Goal: Transaction & Acquisition: Subscribe to service/newsletter

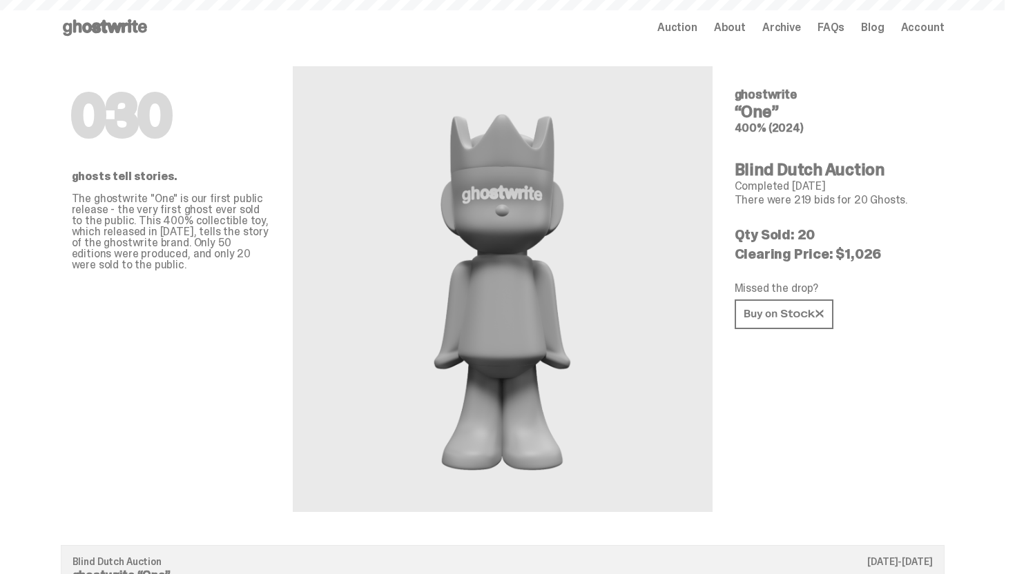
click at [97, 36] on icon at bounding box center [105, 28] width 88 height 22
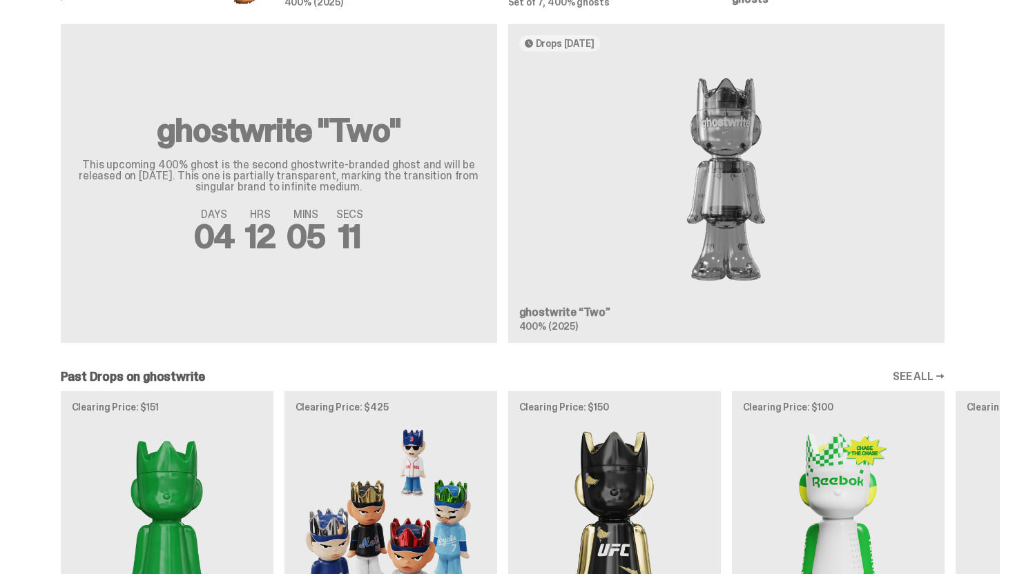
scroll to position [797, 0]
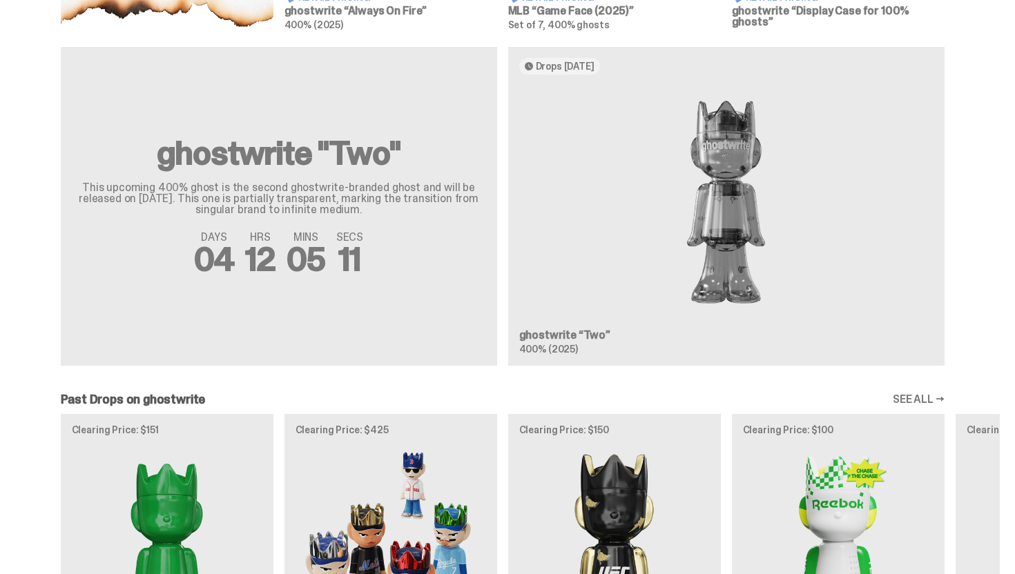
click at [606, 242] on div "ghostwrite "Two" This upcoming 400% ghost is the second ghostwrite-branded ghos…" at bounding box center [503, 212] width 994 height 330
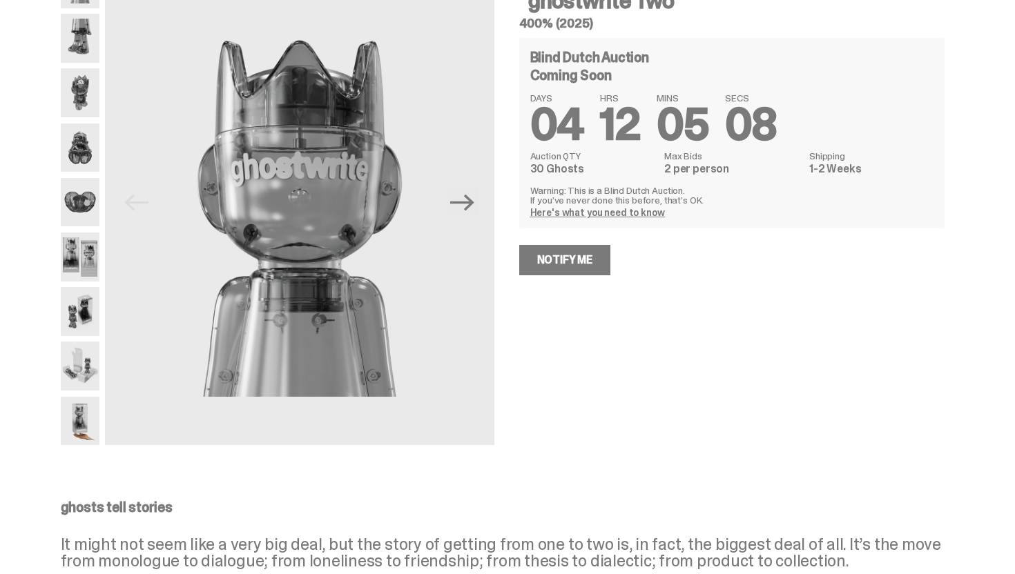
scroll to position [92, 0]
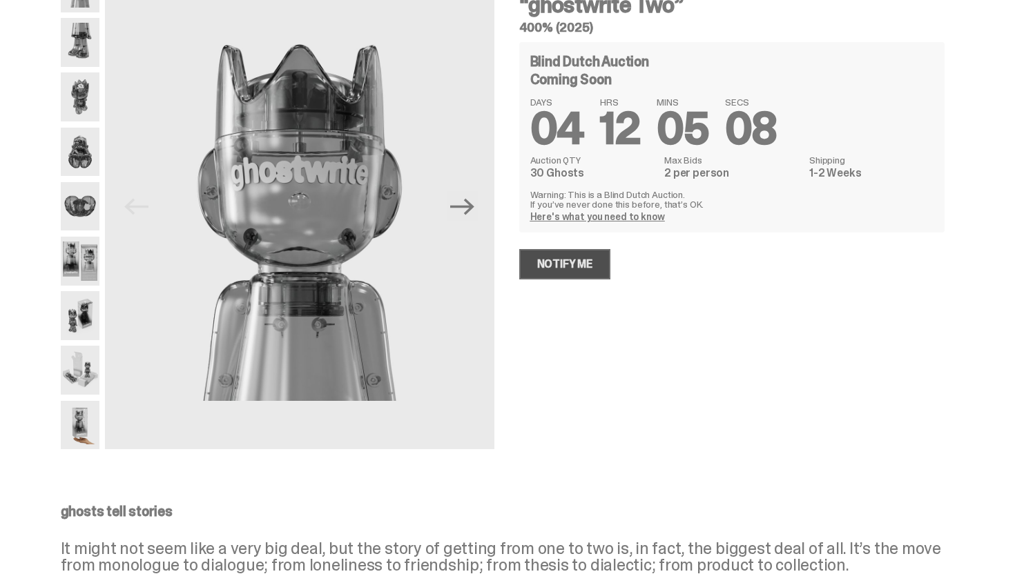
click at [571, 271] on link "Notify Me" at bounding box center [565, 264] width 92 height 30
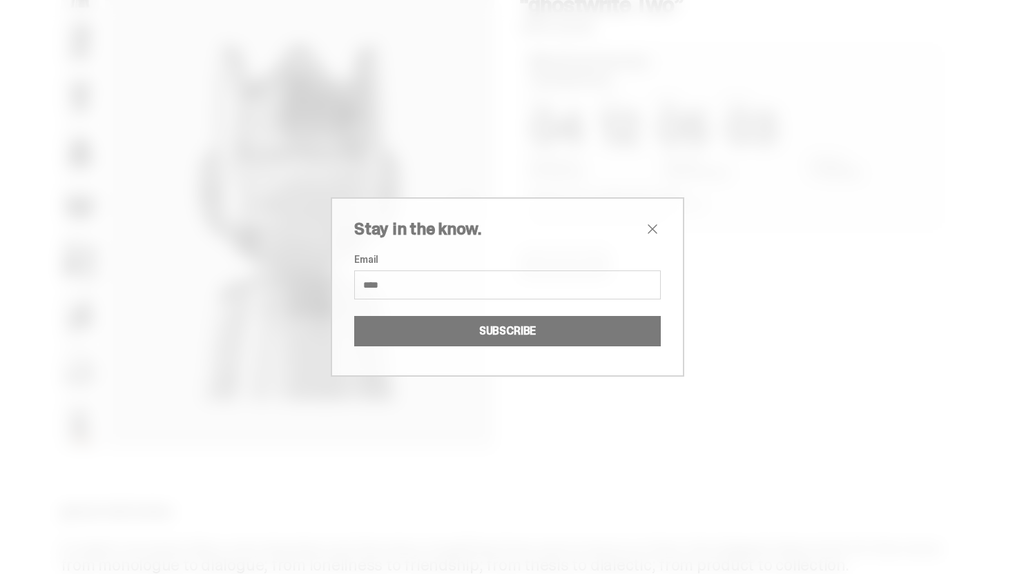
type input "**********"
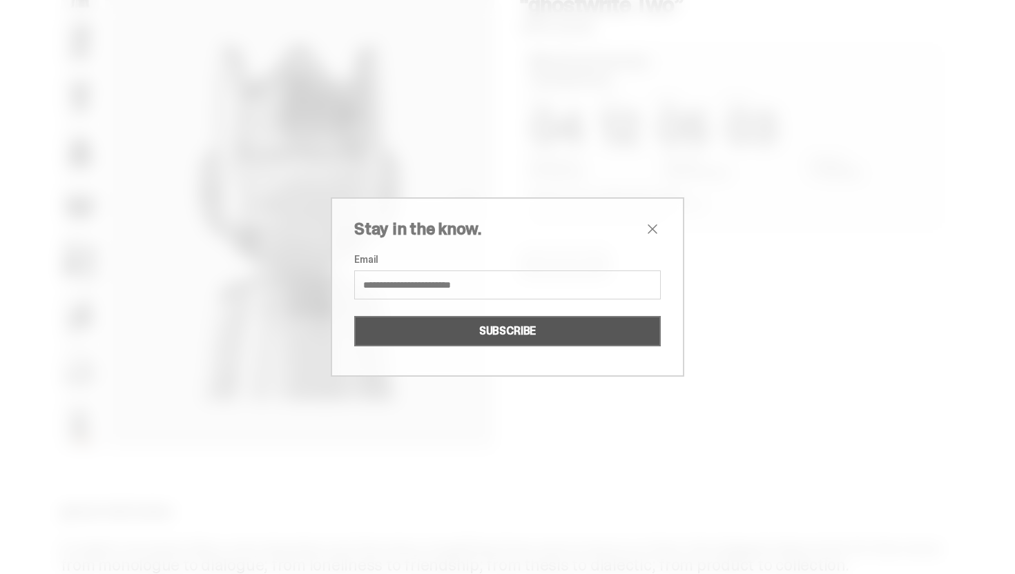
click at [508, 323] on button "SUBSCRIBE" at bounding box center [507, 331] width 307 height 30
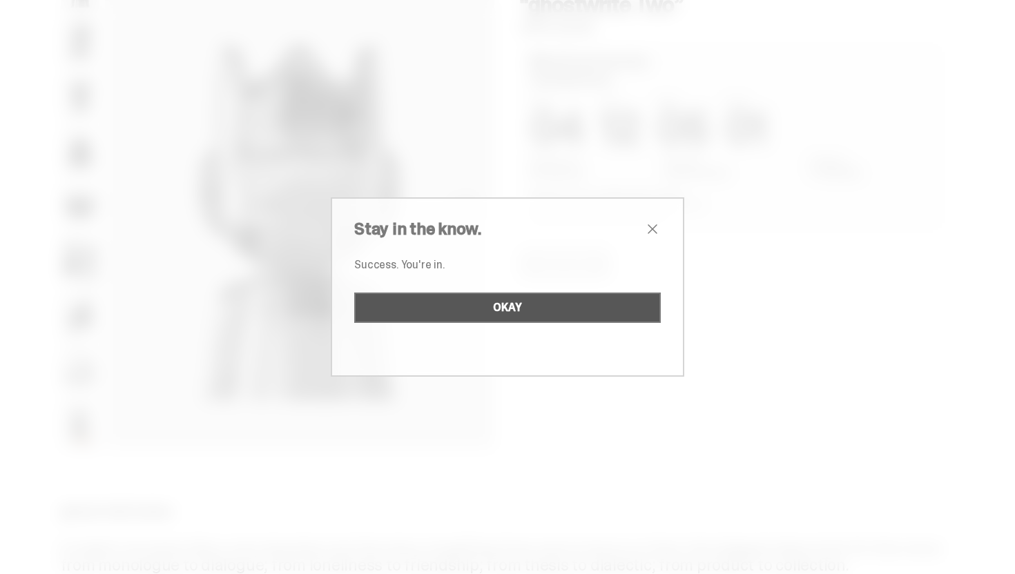
click at [491, 293] on button "OKAY" at bounding box center [507, 308] width 307 height 30
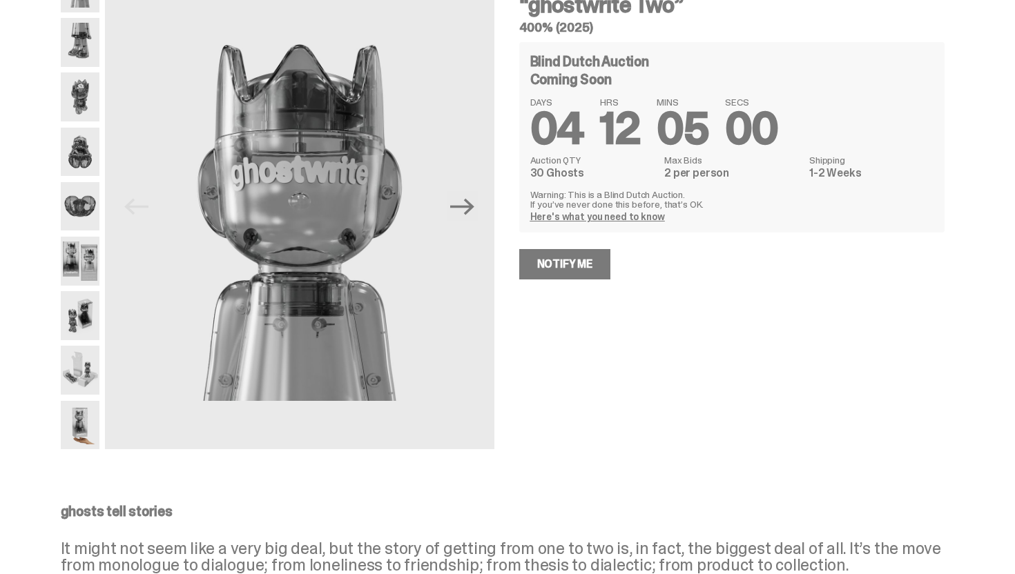
scroll to position [0, 0]
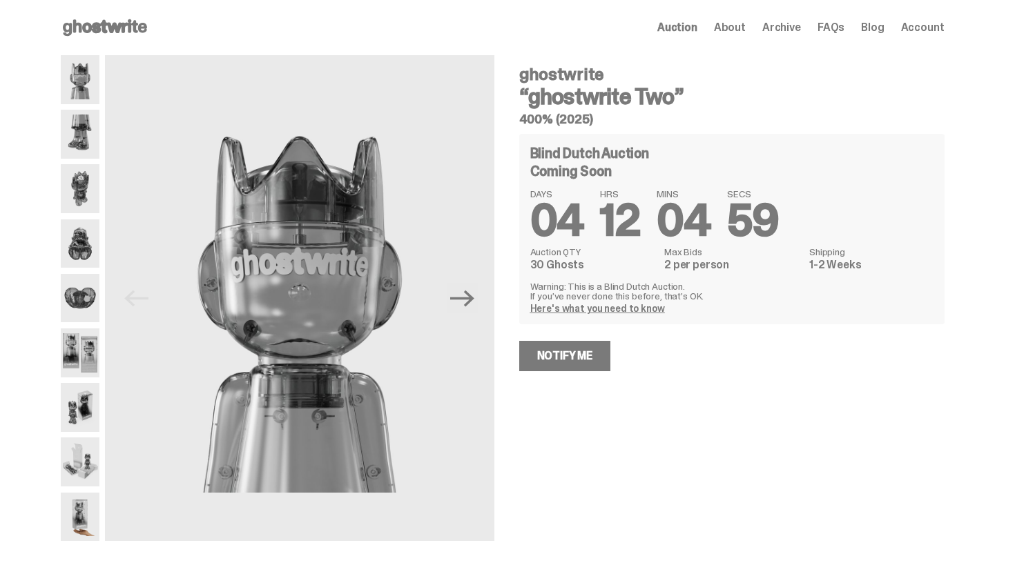
click at [86, 144] on img at bounding box center [80, 134] width 39 height 49
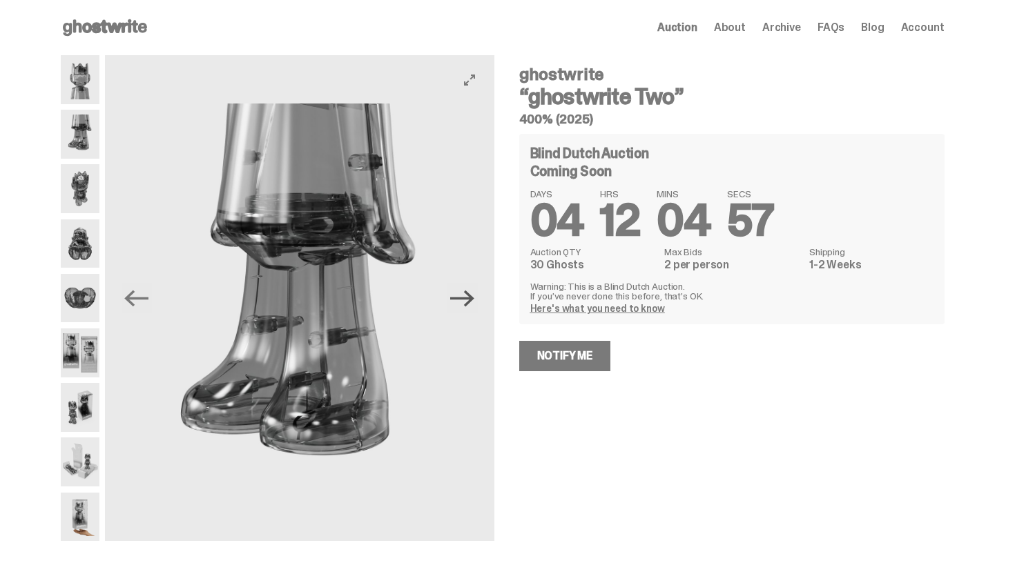
click at [455, 309] on icon "Next" at bounding box center [462, 299] width 24 height 24
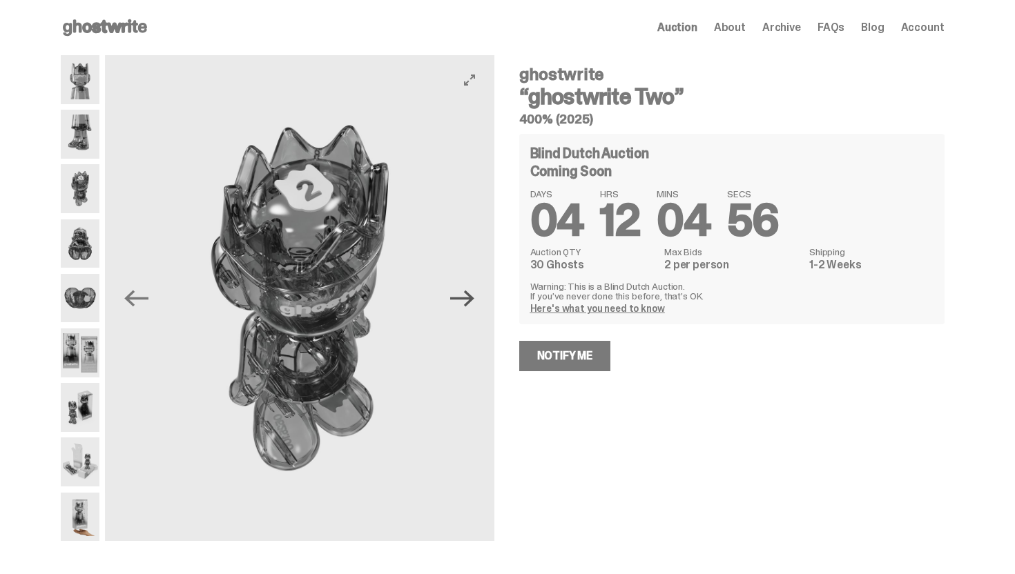
click at [455, 309] on icon "Next" at bounding box center [462, 299] width 24 height 24
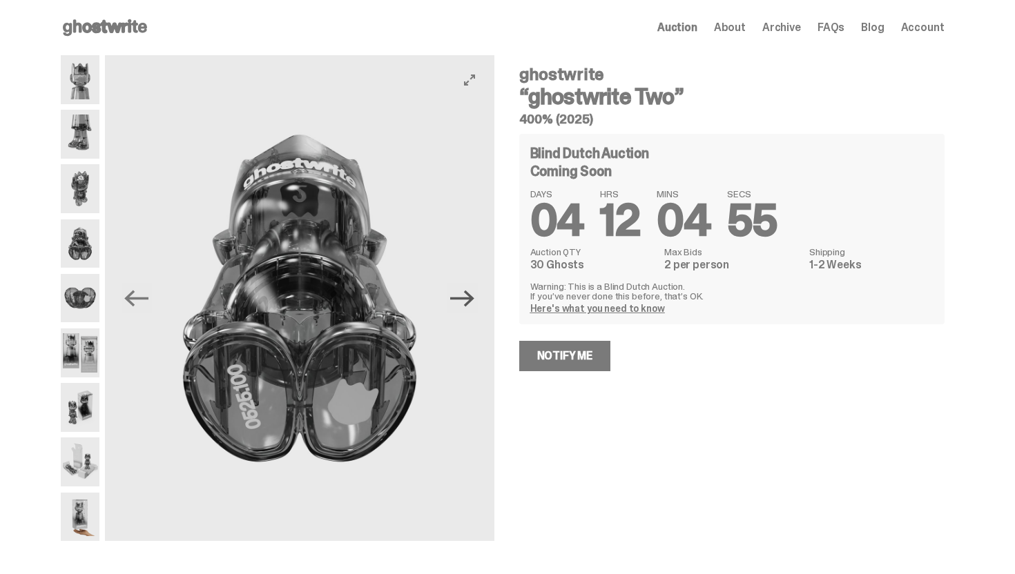
click at [455, 309] on icon "Next" at bounding box center [462, 299] width 24 height 24
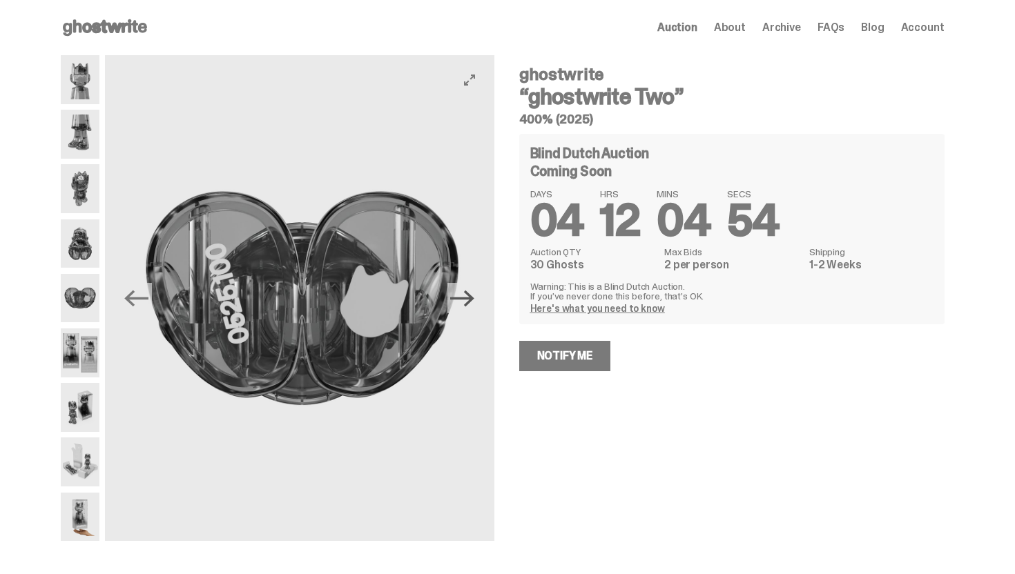
click at [455, 309] on icon "Next" at bounding box center [462, 299] width 24 height 24
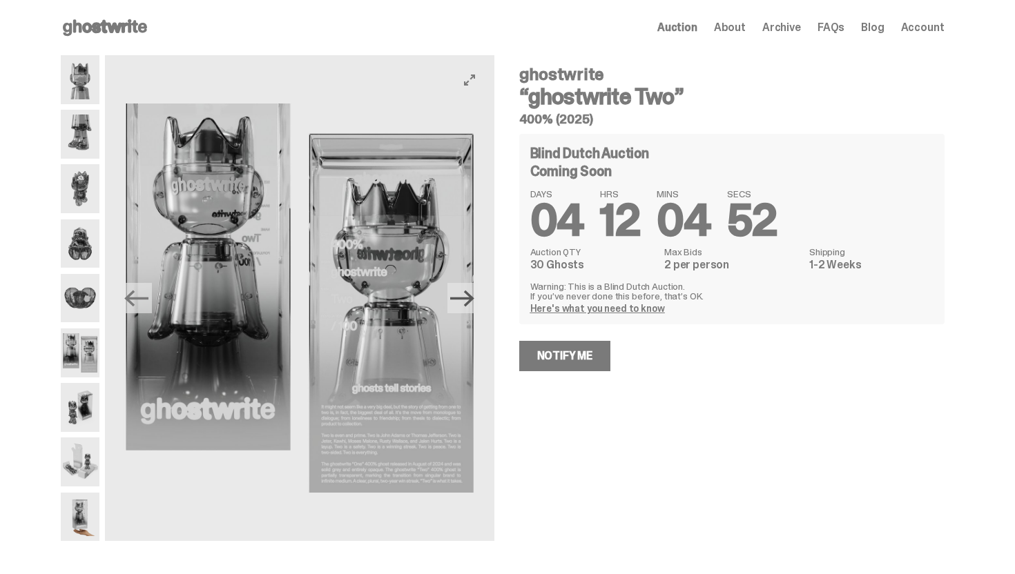
click at [459, 306] on icon "Next" at bounding box center [462, 299] width 24 height 24
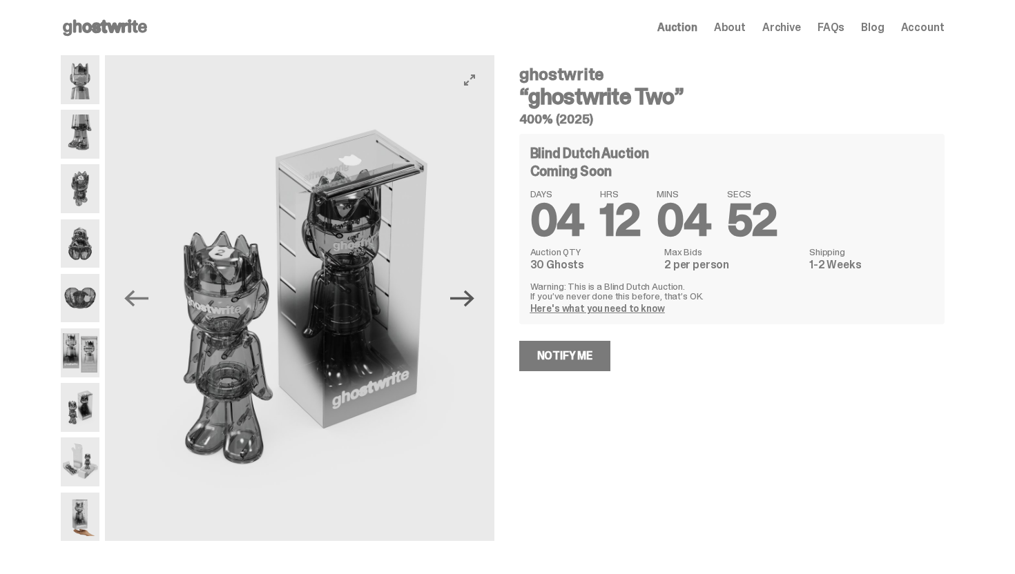
click at [459, 306] on icon "Next" at bounding box center [462, 299] width 24 height 24
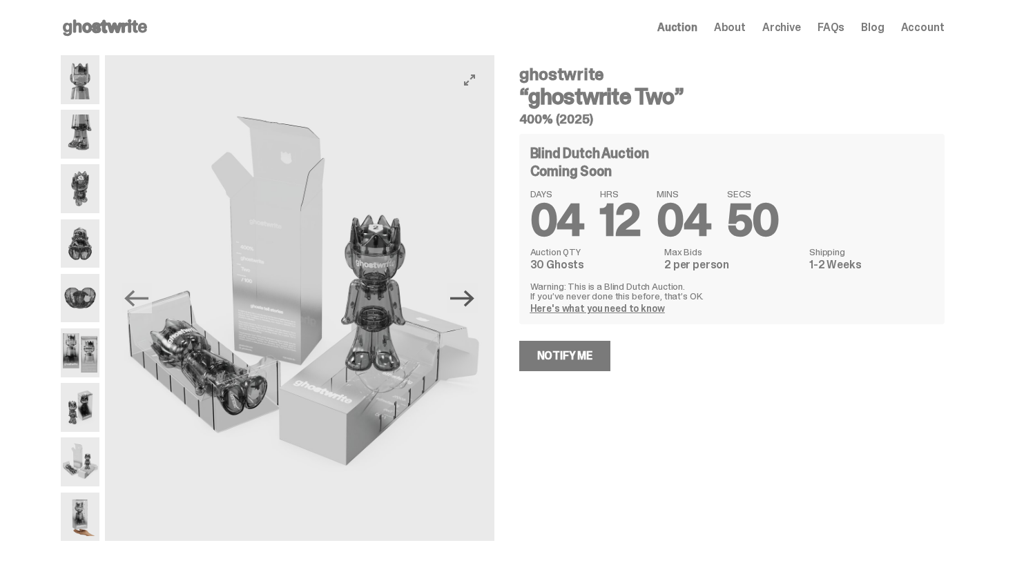
click at [459, 306] on icon "Next" at bounding box center [462, 299] width 24 height 24
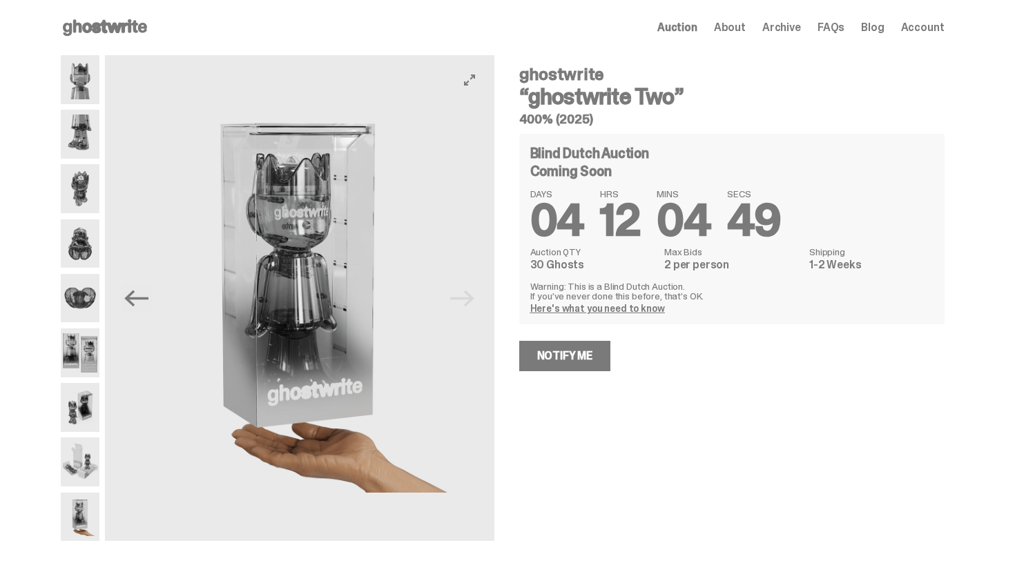
click at [459, 306] on img at bounding box center [299, 298] width 389 height 486
click at [786, 27] on span "Archive" at bounding box center [781, 27] width 39 height 11
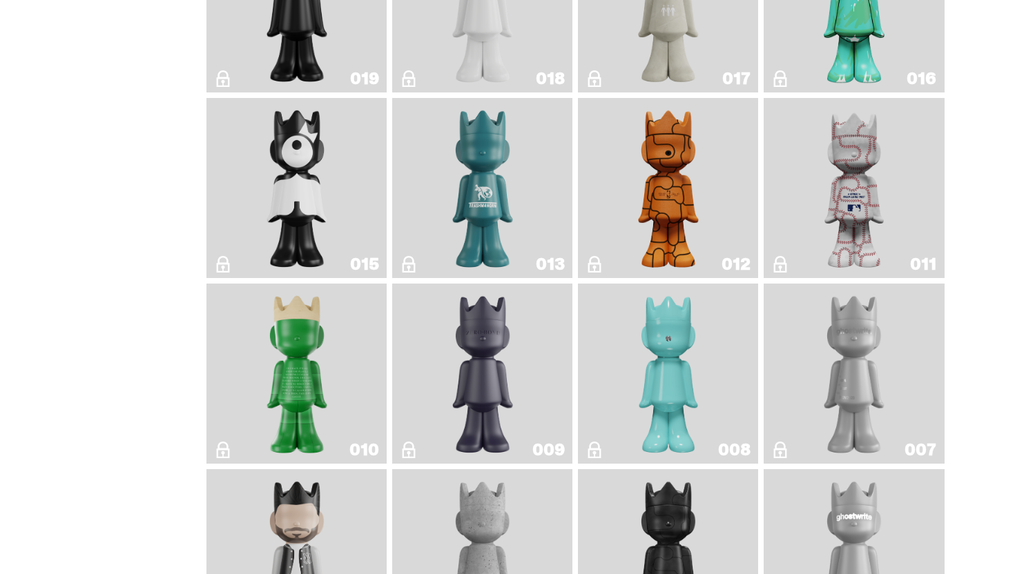
scroll to position [2346, 0]
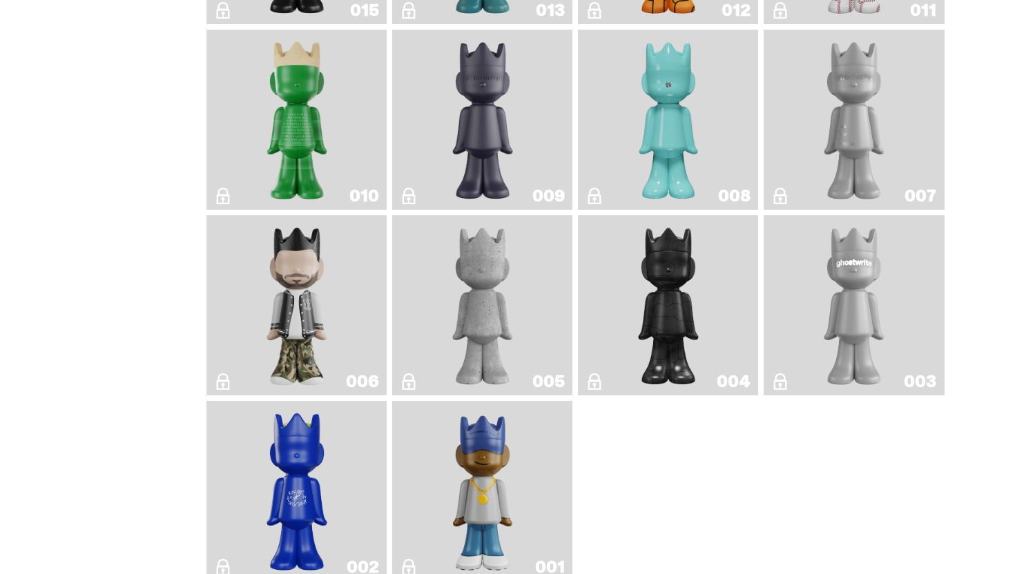
click at [845, 309] on img "ghostwriter" at bounding box center [854, 305] width 73 height 169
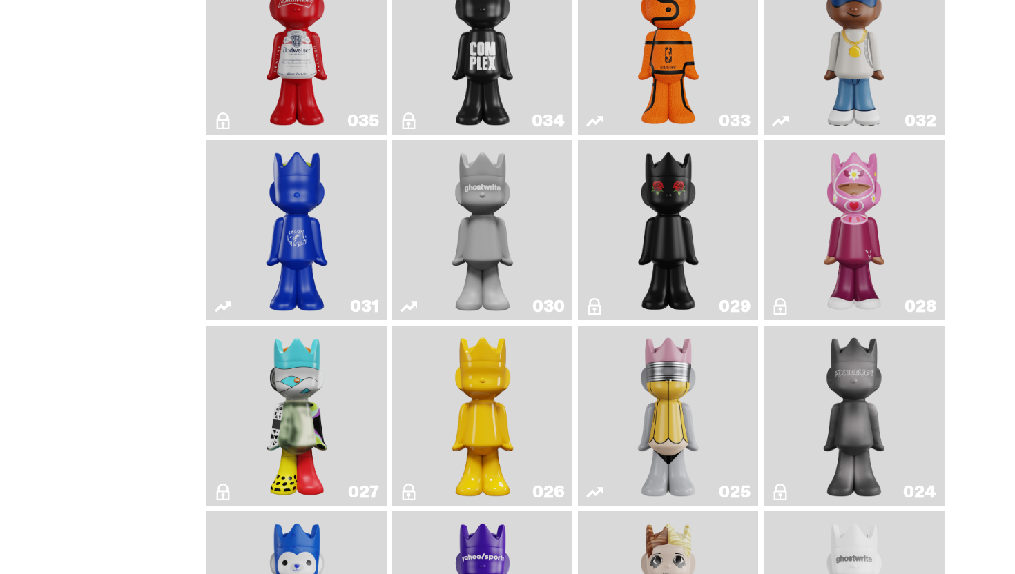
scroll to position [1159, 0]
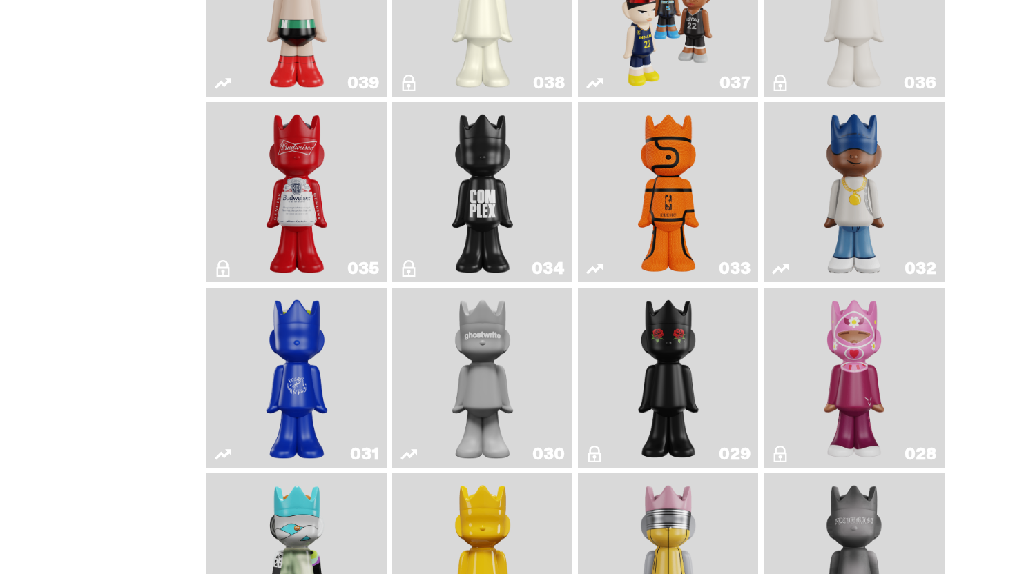
click at [452, 370] on img "One" at bounding box center [482, 377] width 95 height 169
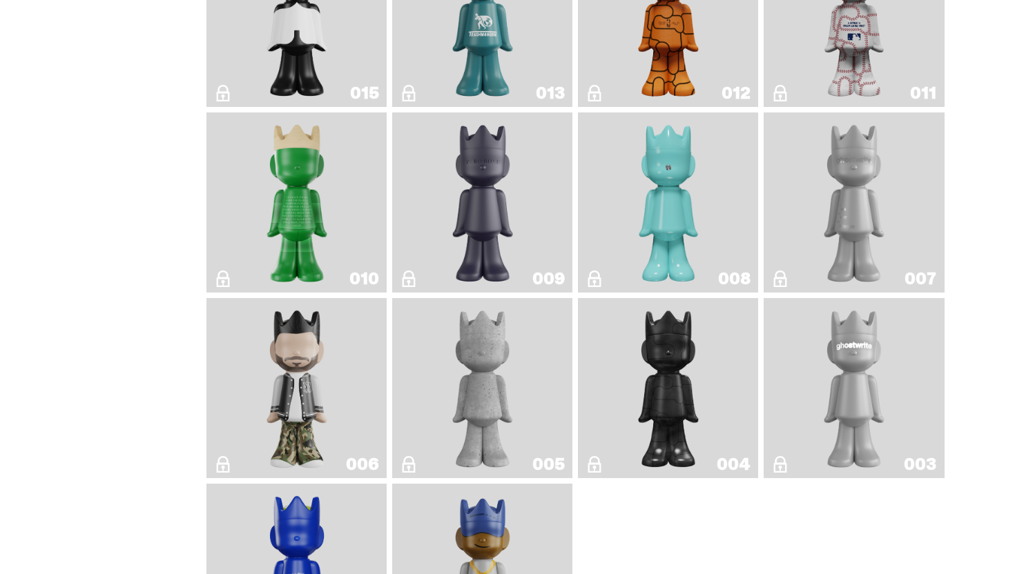
scroll to position [2281, 0]
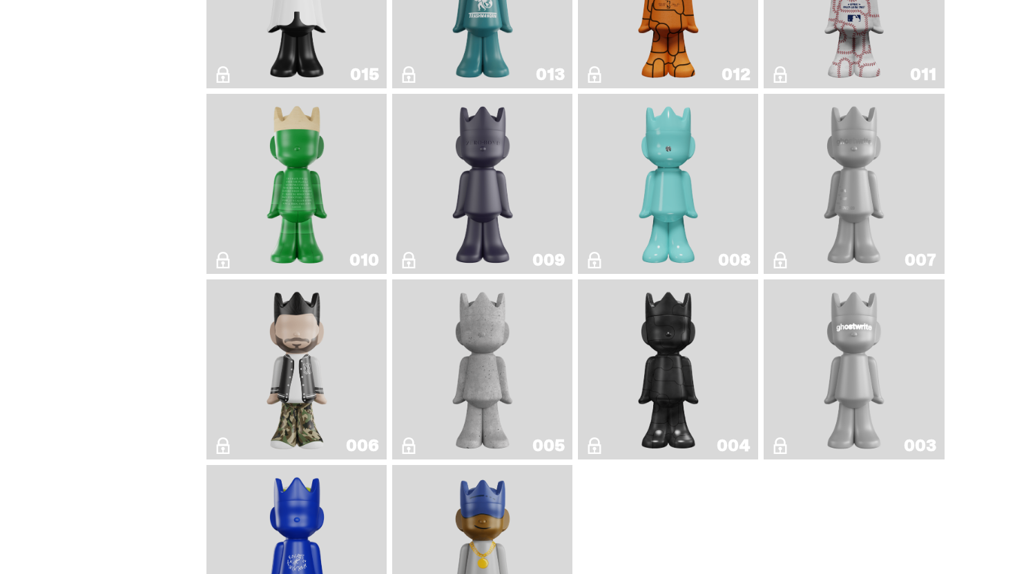
click at [837, 387] on img "ghostwriter" at bounding box center [854, 369] width 73 height 169
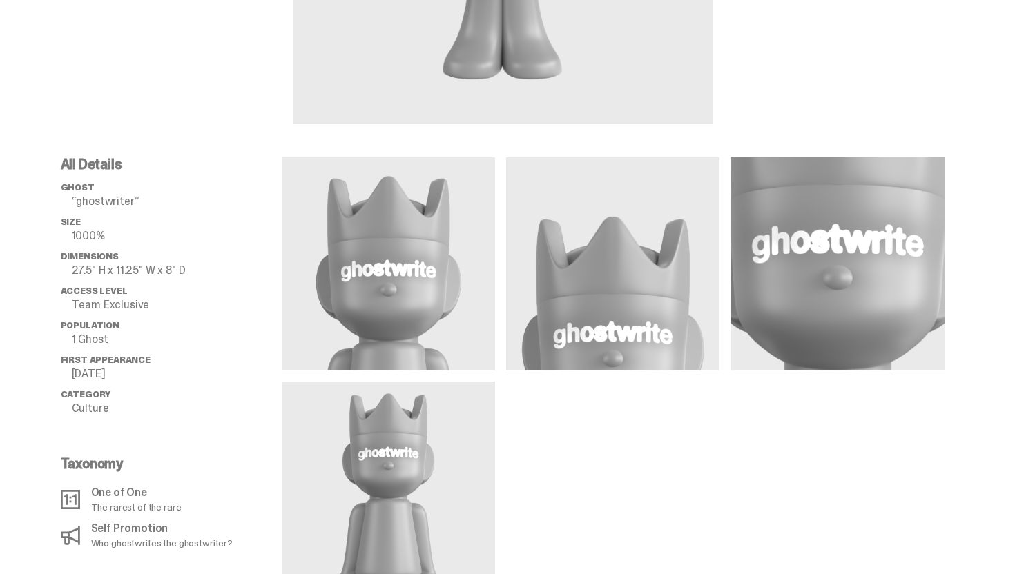
scroll to position [708, 0]
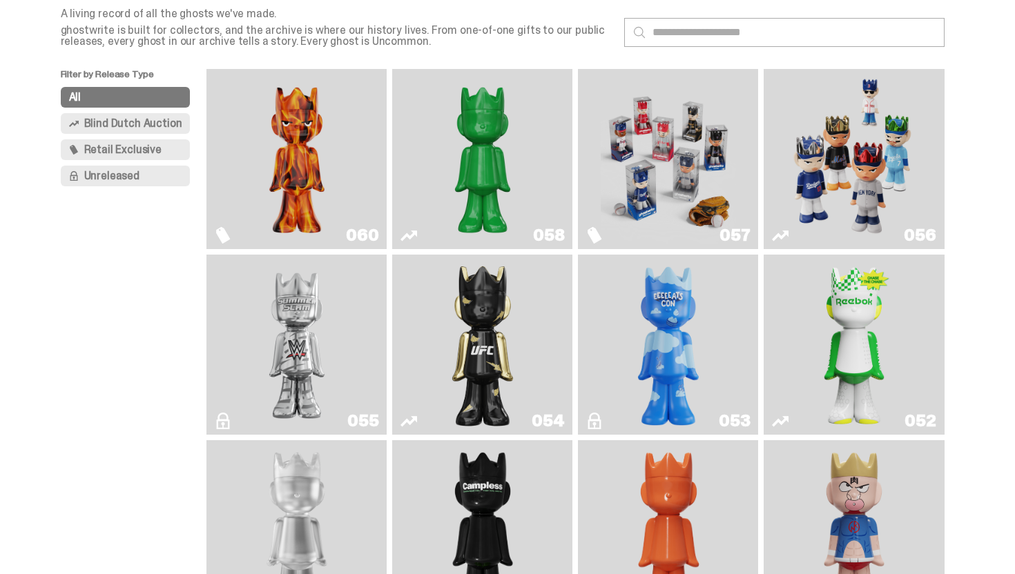
scroll to position [71, 0]
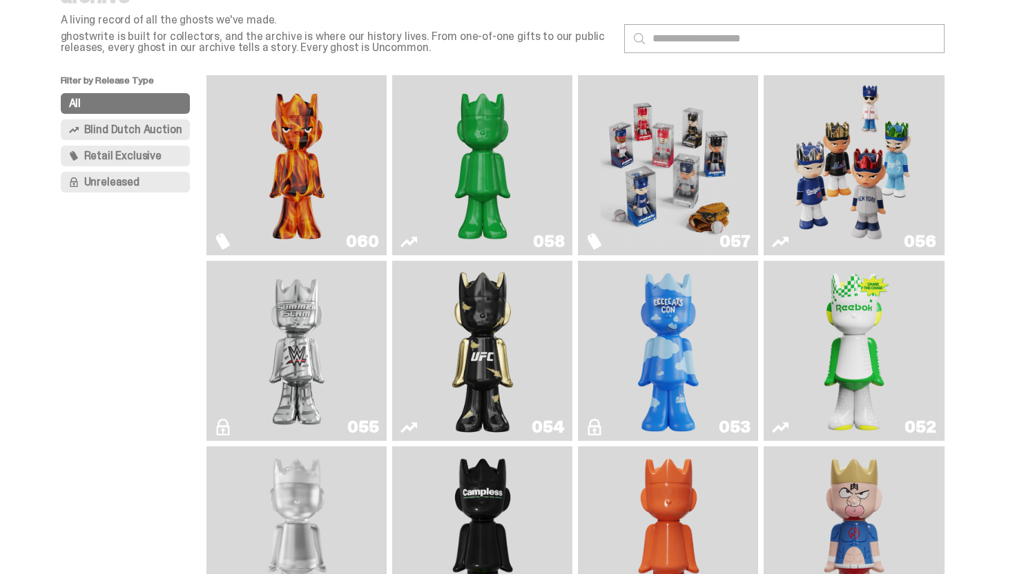
click at [673, 165] on img "Game Face (2025)" at bounding box center [668, 165] width 135 height 169
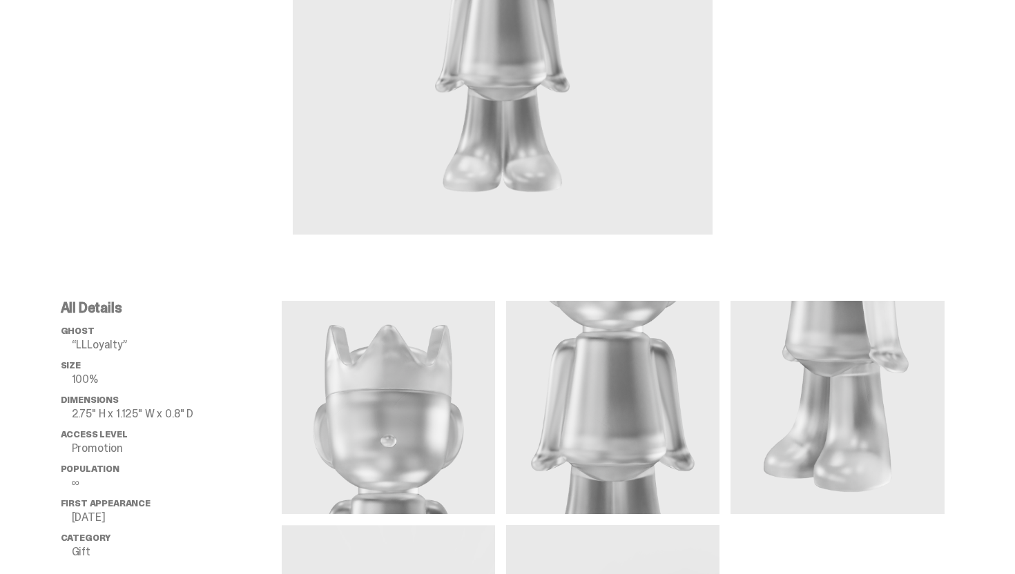
scroll to position [550, 0]
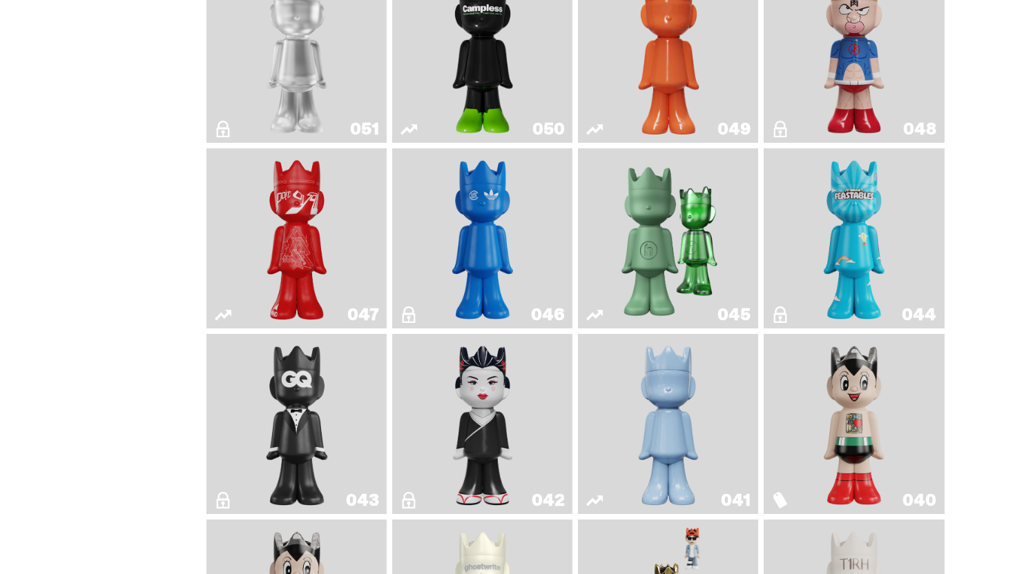
scroll to position [539, 0]
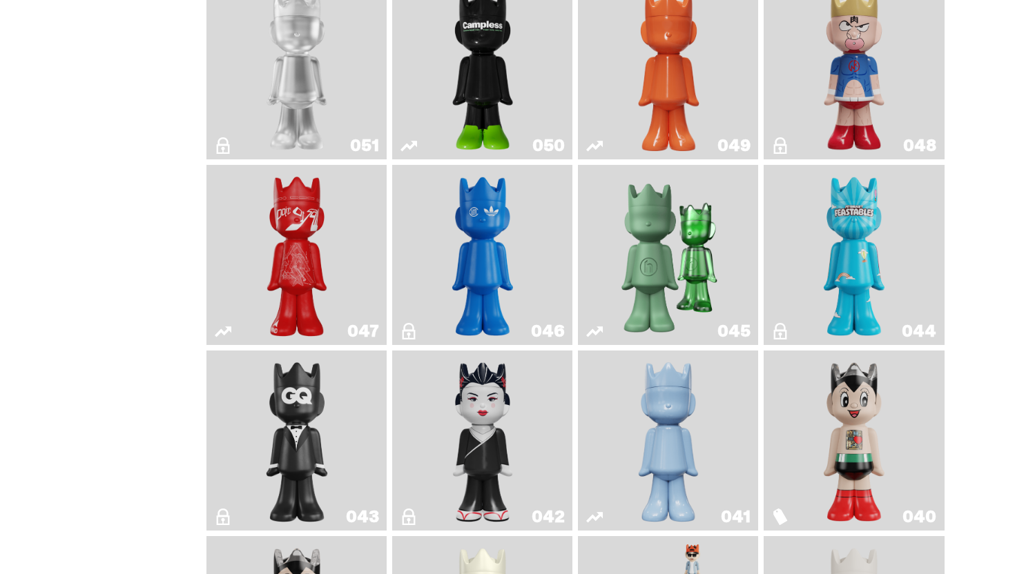
click at [288, 104] on img "LLLoyalty" at bounding box center [296, 69] width 73 height 169
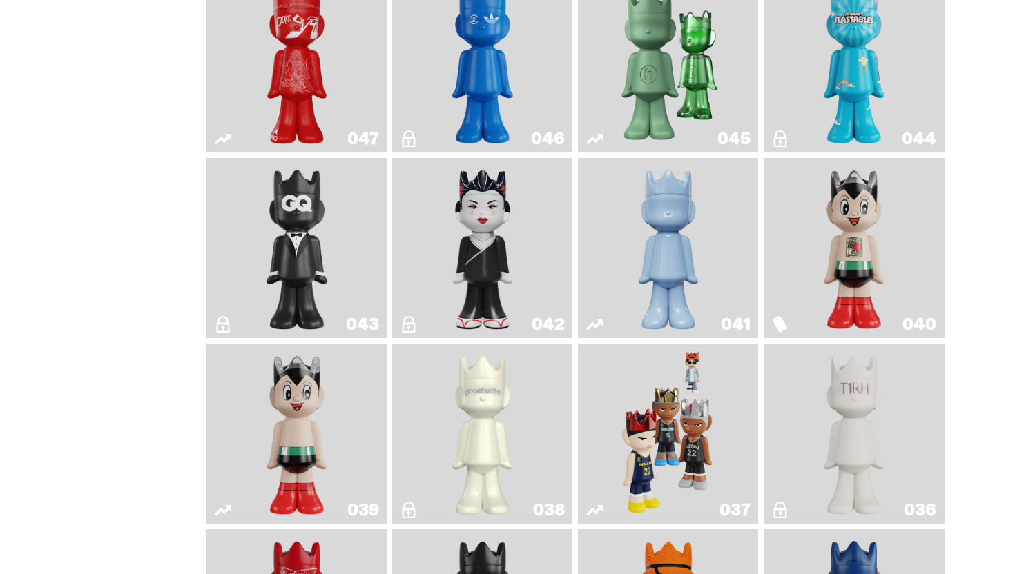
scroll to position [733, 0]
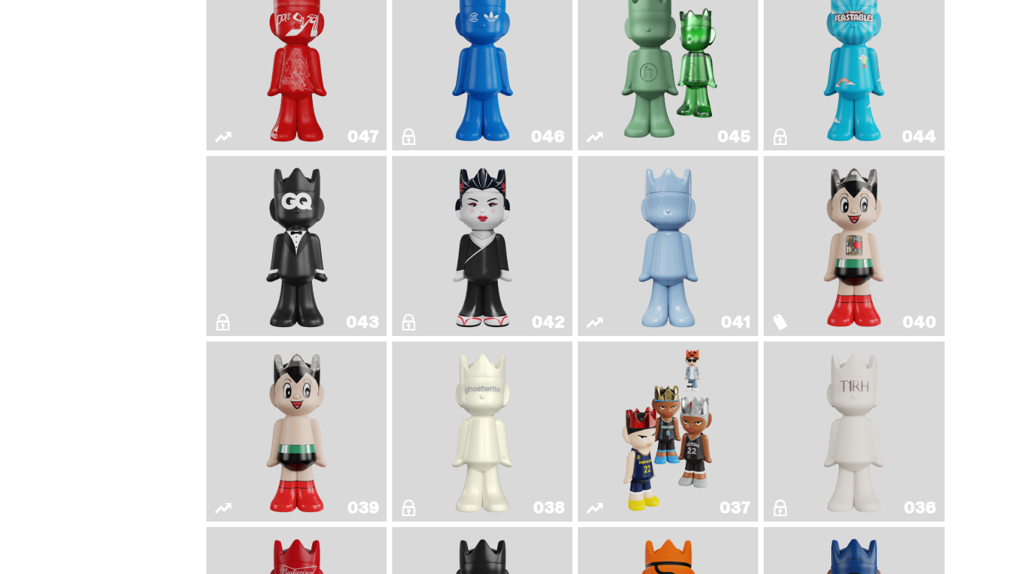
click at [629, 450] on img "Game Face (2024)" at bounding box center [668, 431] width 95 height 169
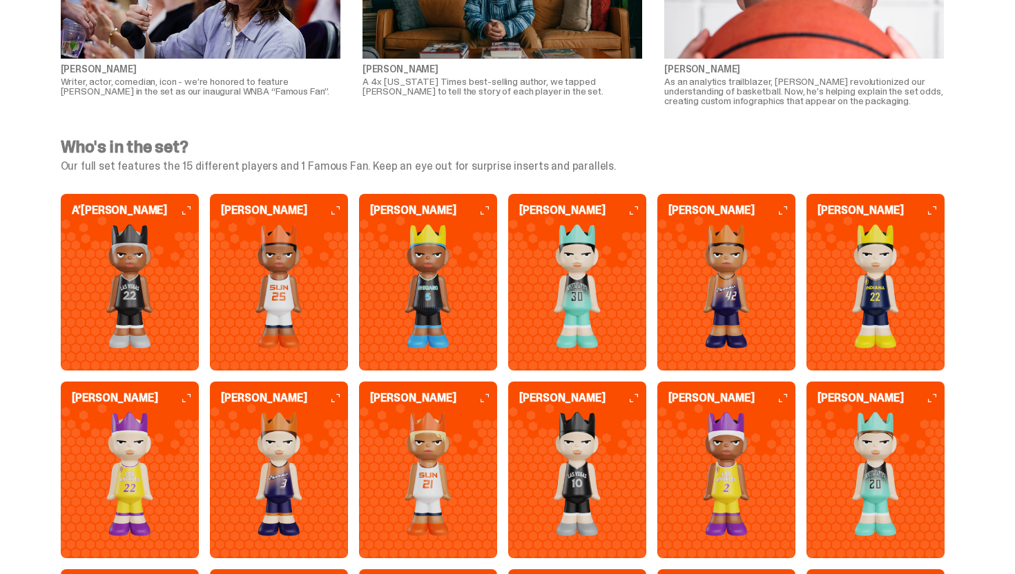
scroll to position [3408, 0]
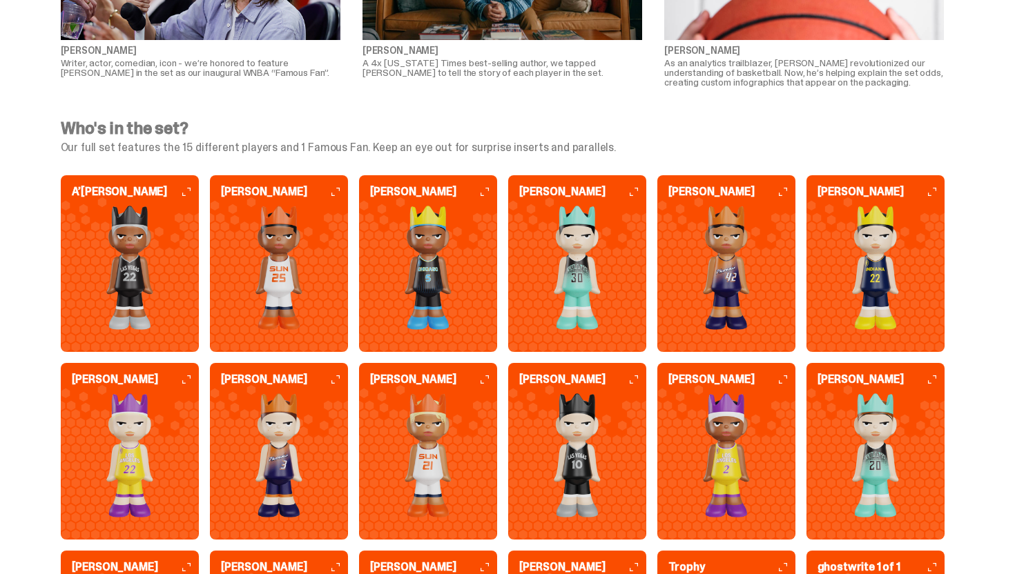
click at [409, 276] on img at bounding box center [428, 268] width 138 height 124
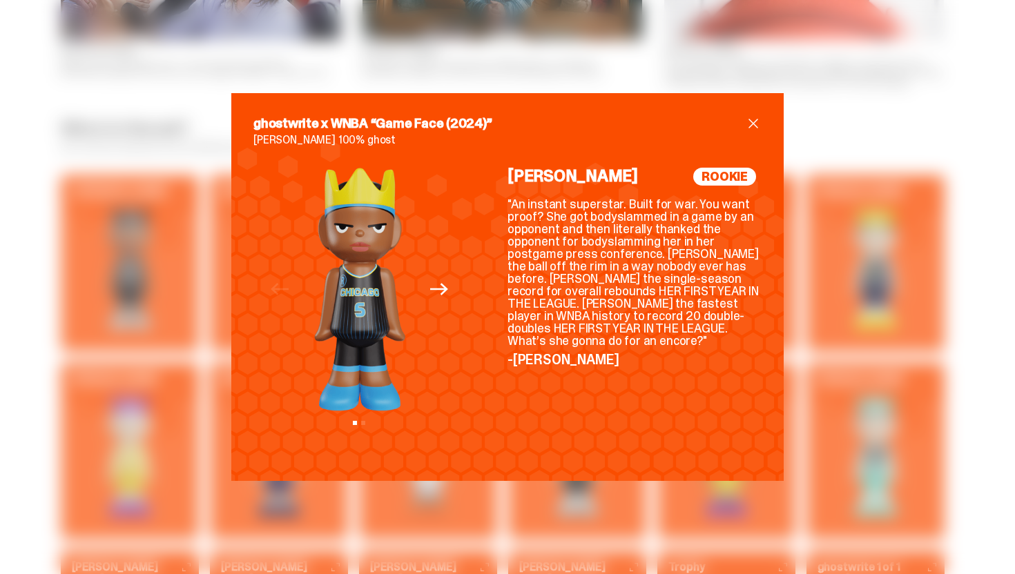
click at [443, 289] on icon "Next" at bounding box center [439, 290] width 18 height 12
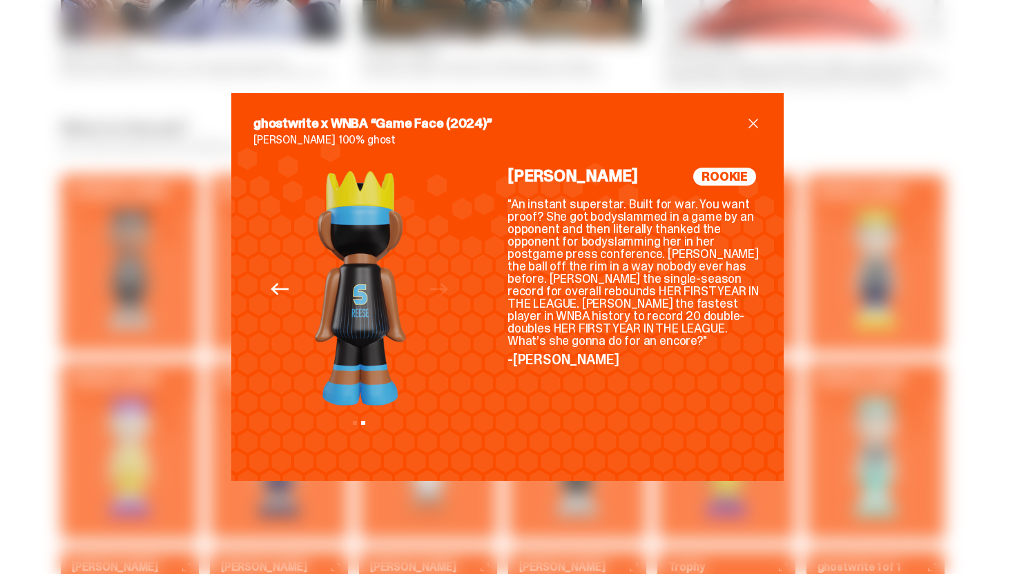
click at [443, 289] on div "Previous Next View slide 1 View slide 2" at bounding box center [359, 313] width 212 height 291
click at [293, 287] on button "Previous" at bounding box center [279, 290] width 30 height 30
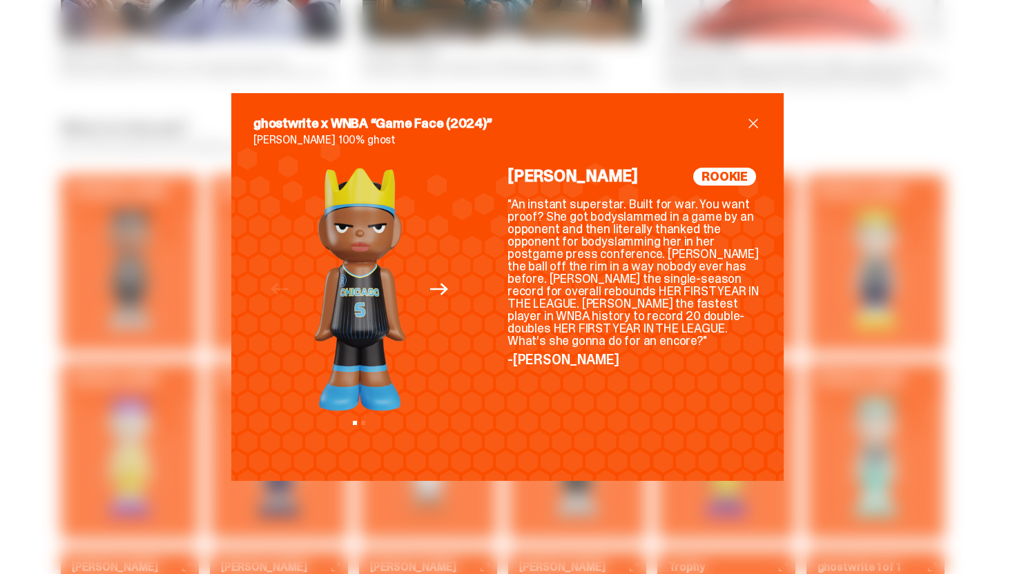
click at [757, 117] on span "close" at bounding box center [753, 123] width 17 height 17
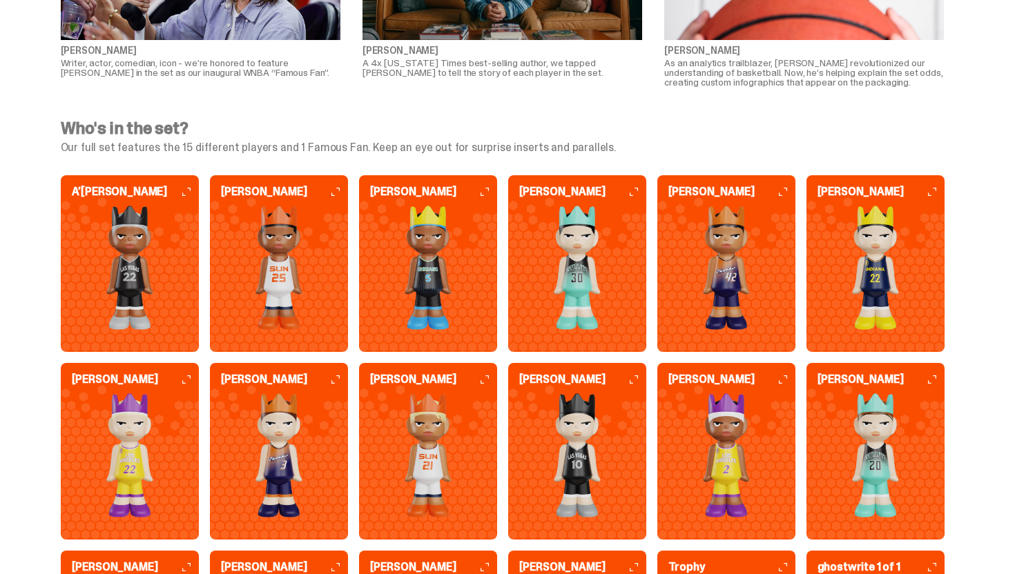
click at [880, 274] on img at bounding box center [875, 268] width 138 height 124
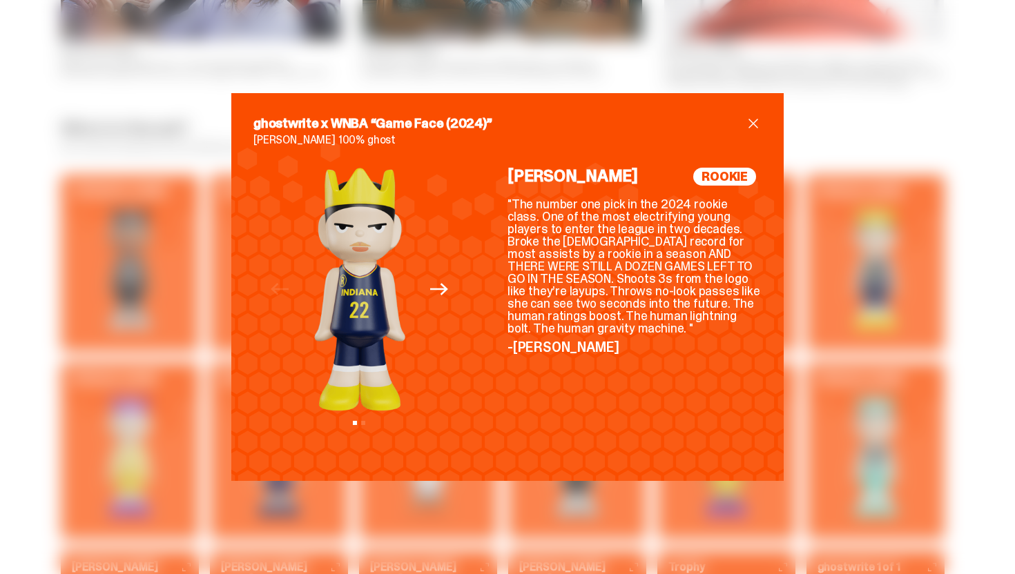
click at [753, 113] on div "ghostwrite x WNBA “Game Face (2024)” Caitlin Clark 100% ghost Previous Next Vie…" at bounding box center [507, 287] width 552 height 388
click at [742, 119] on h2 "ghostwrite x WNBA “Game Face (2024)”" at bounding box center [499, 123] width 492 height 17
click at [753, 118] on span "close" at bounding box center [753, 123] width 17 height 17
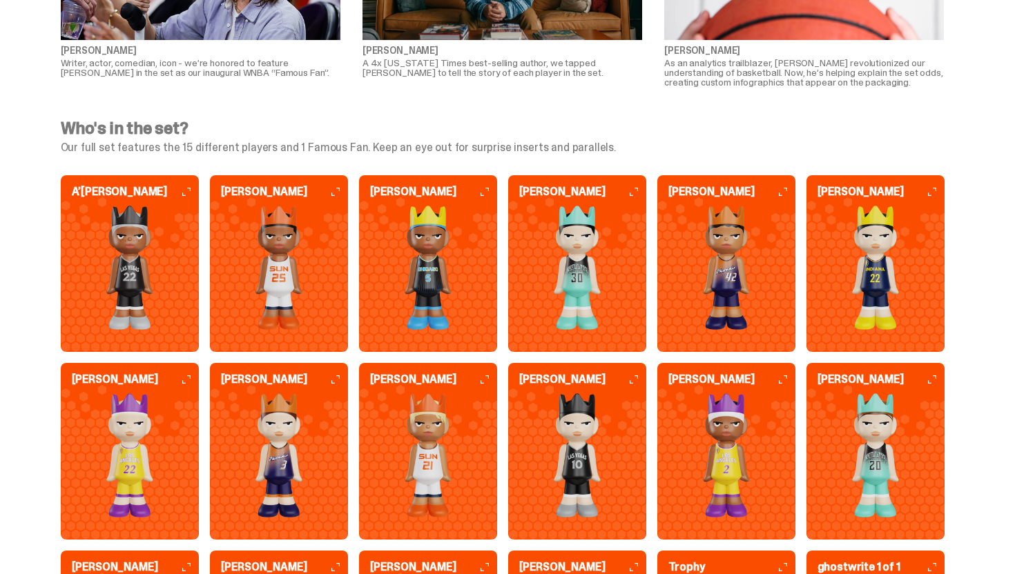
click at [633, 288] on img at bounding box center [577, 268] width 138 height 124
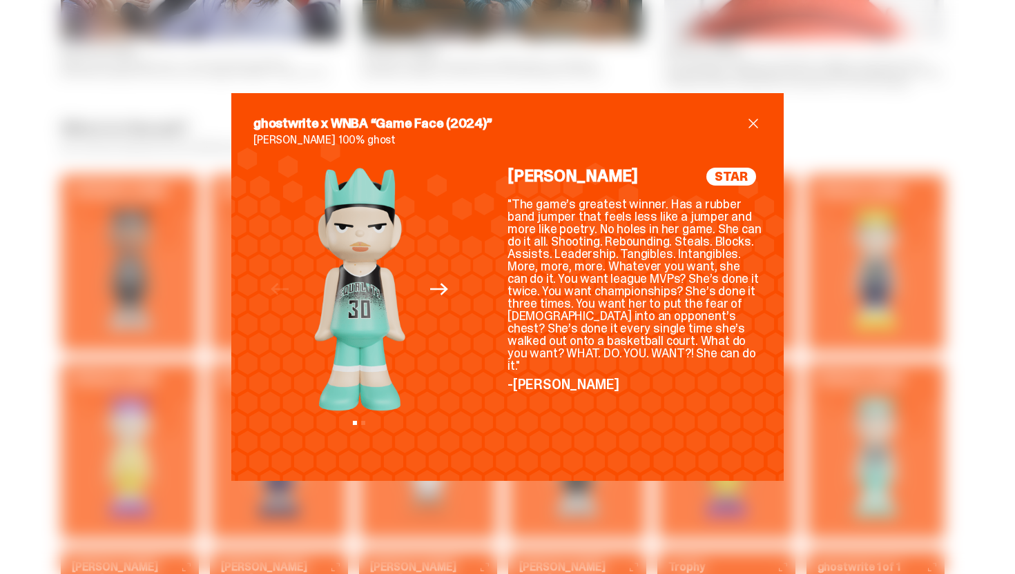
click at [761, 110] on div "ghostwrite x WNBA “Game Face (2024)” Breanna Stewart 100% ghost Previous Next V…" at bounding box center [507, 287] width 552 height 388
click at [743, 123] on h2 "ghostwrite x WNBA “Game Face (2024)”" at bounding box center [499, 123] width 492 height 17
click at [746, 122] on span "close" at bounding box center [753, 123] width 17 height 17
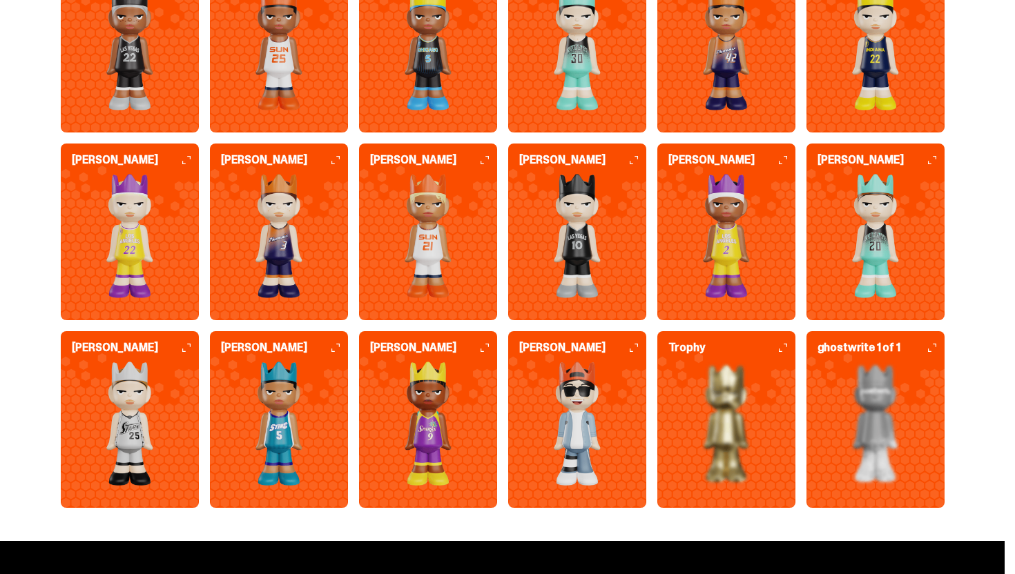
scroll to position [3640, 0]
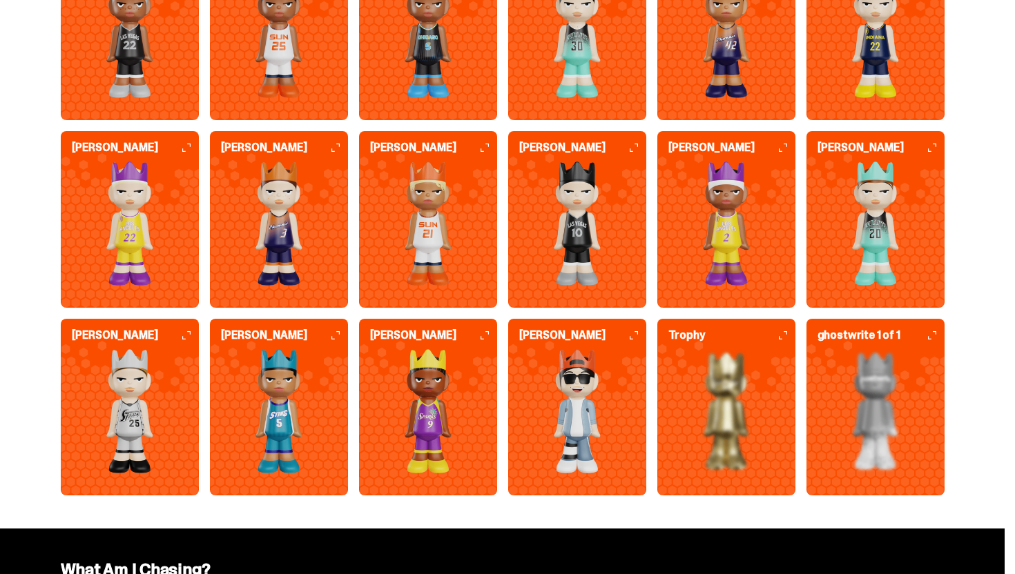
click at [155, 416] on img at bounding box center [130, 411] width 138 height 124
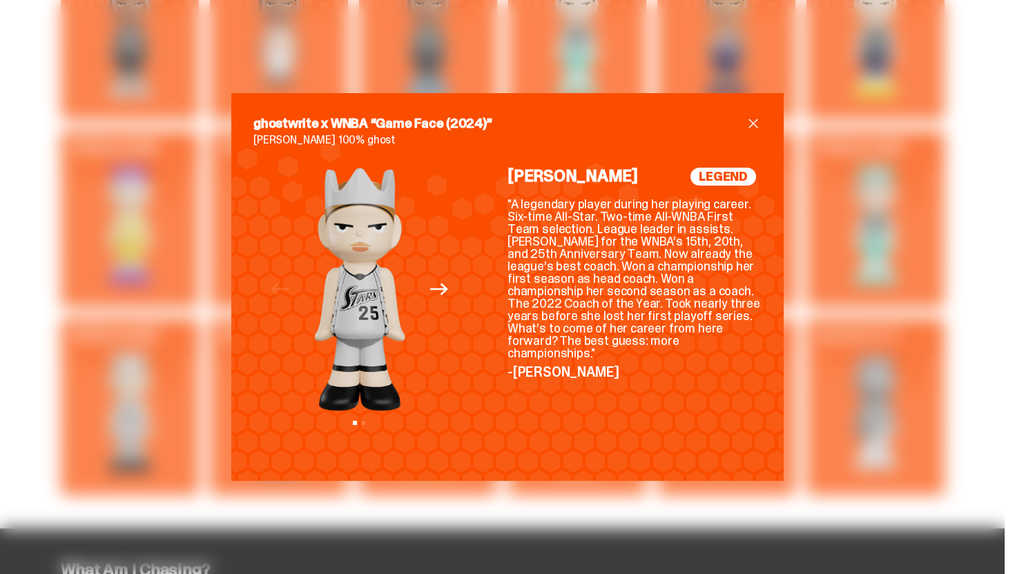
click at [757, 118] on span "close" at bounding box center [753, 123] width 17 height 17
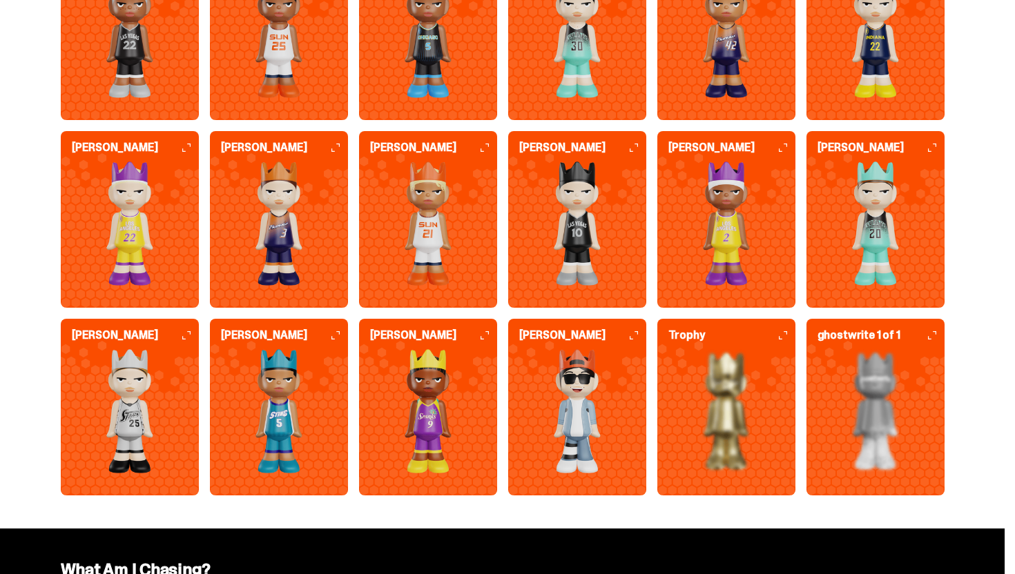
click at [287, 410] on img at bounding box center [279, 411] width 138 height 124
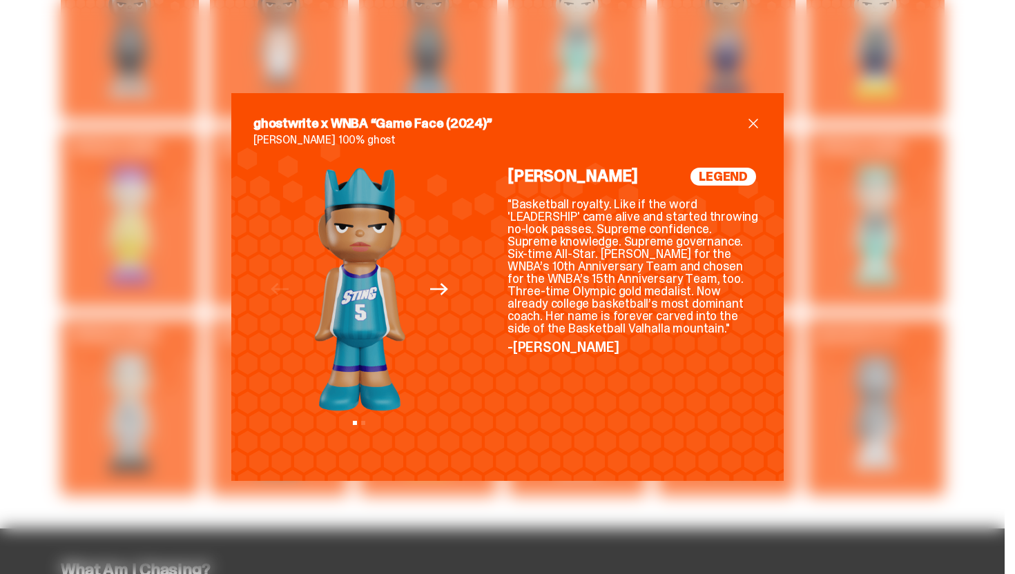
click at [753, 119] on span "close" at bounding box center [753, 123] width 17 height 17
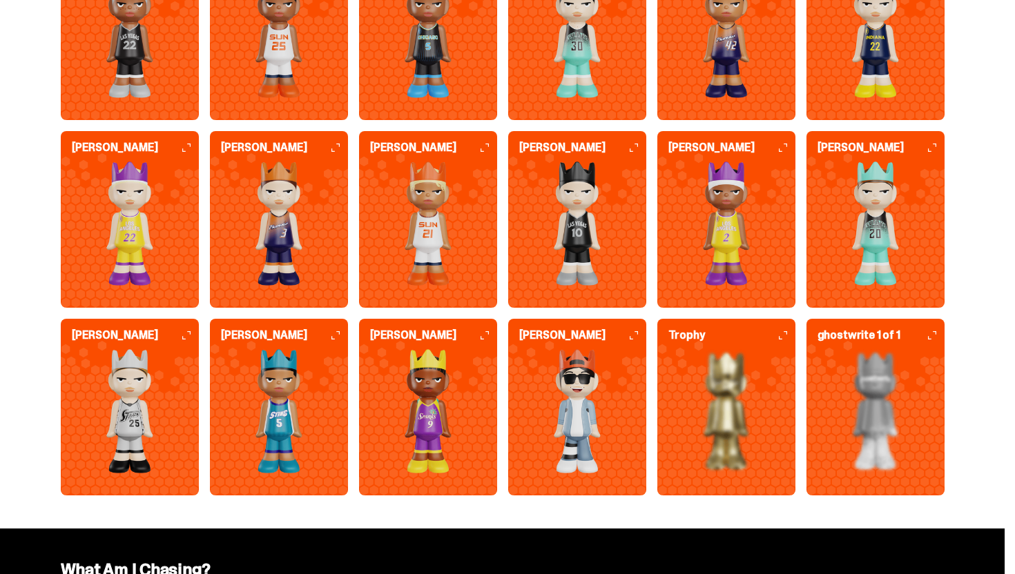
click at [892, 410] on img at bounding box center [875, 411] width 138 height 124
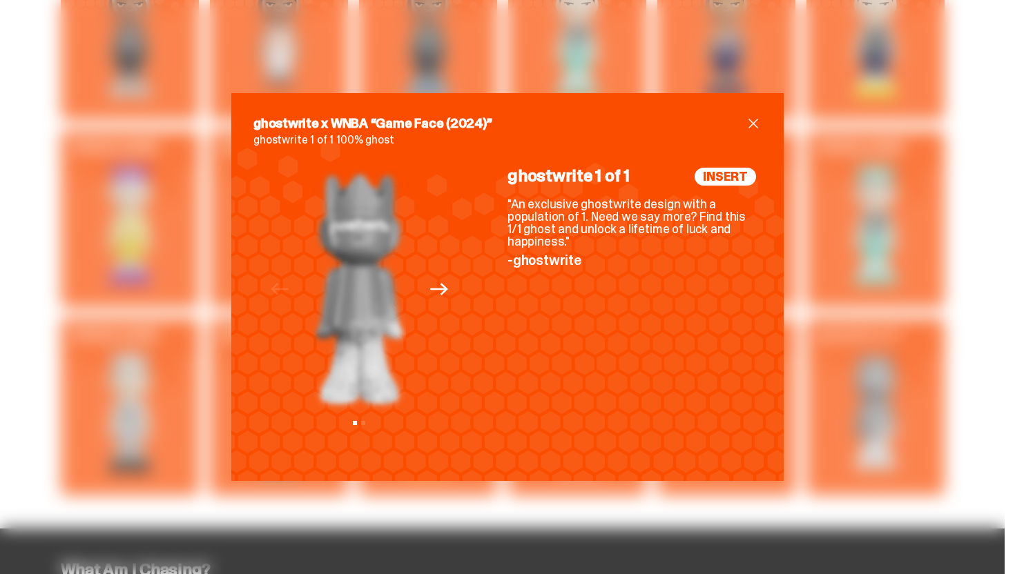
click at [757, 115] on div "ghostwrite x WNBA “Game Face (2024)” ghostwrite 1 of 1 100% ghost Previous Next…" at bounding box center [507, 287] width 552 height 388
click at [755, 123] on span "close" at bounding box center [753, 123] width 17 height 17
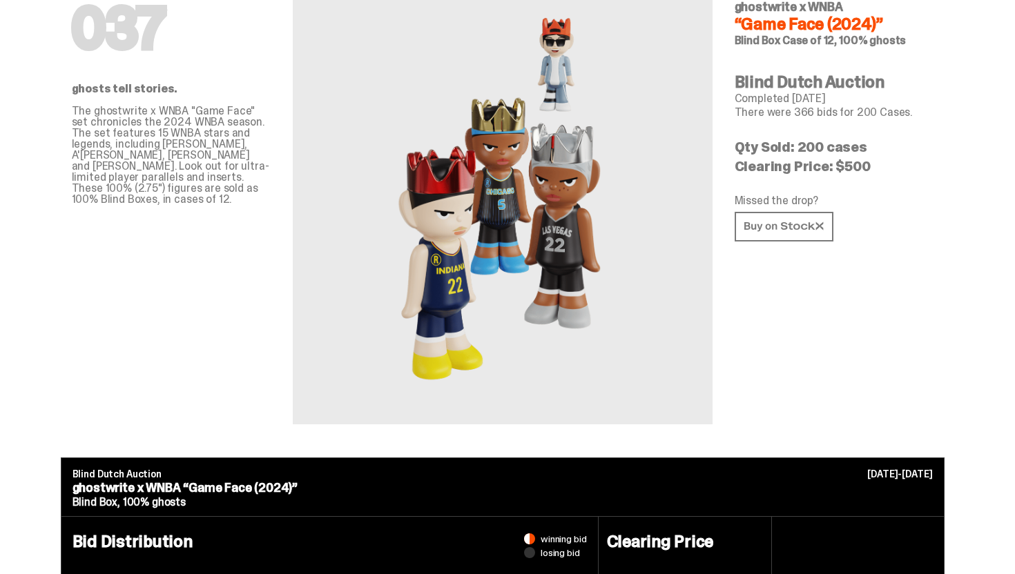
scroll to position [0, 0]
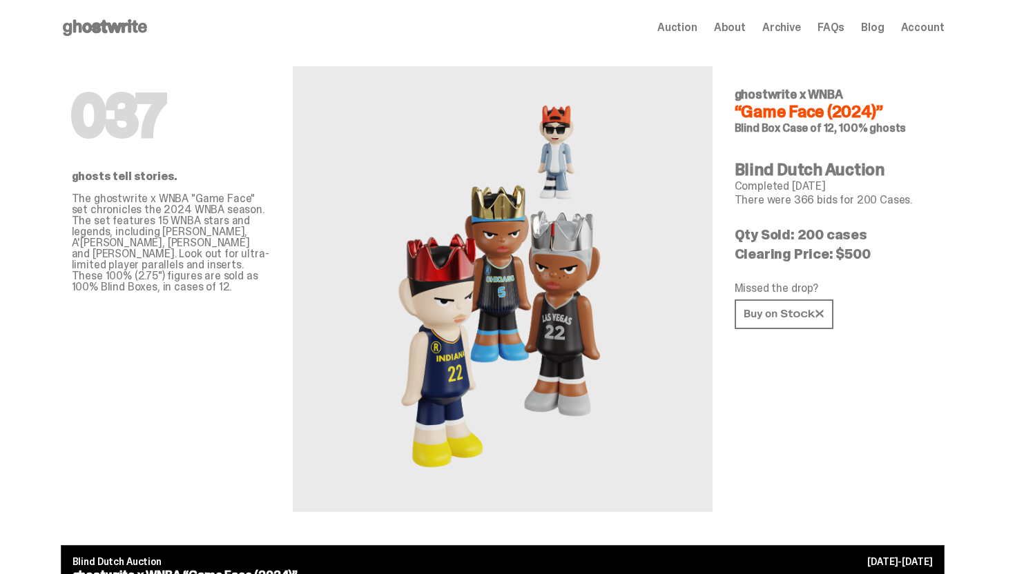
click at [149, 17] on icon at bounding box center [105, 28] width 88 height 22
